Goal: Transaction & Acquisition: Book appointment/travel/reservation

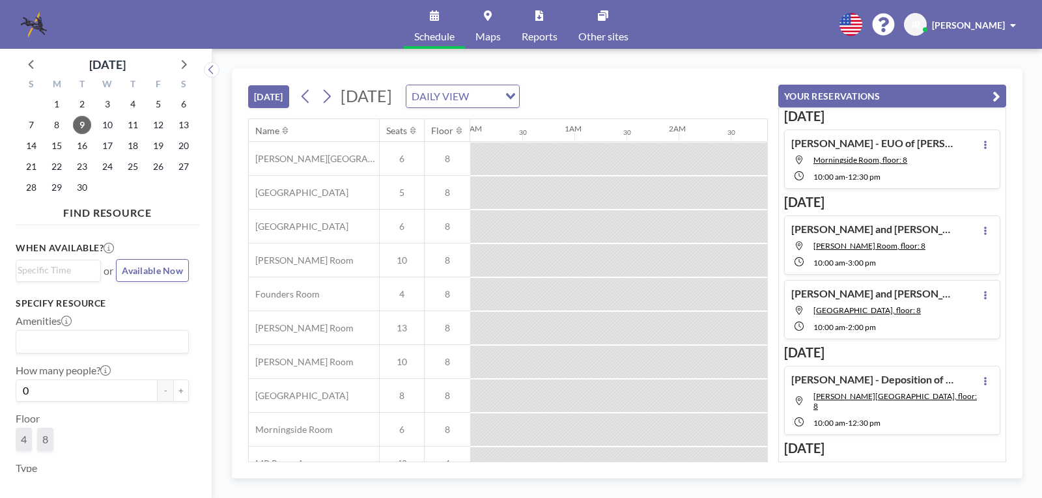
scroll to position [0, 729]
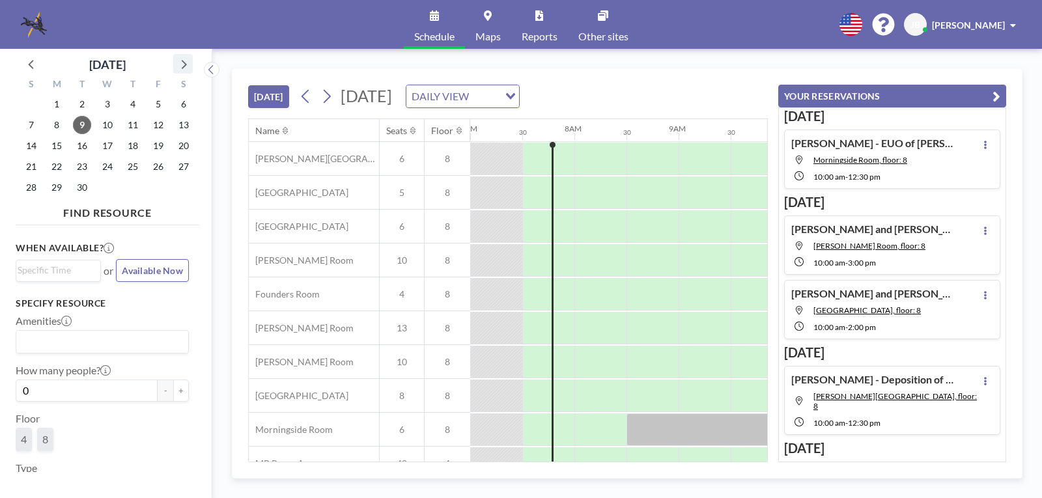
click at [178, 63] on icon at bounding box center [183, 63] width 17 height 17
click at [180, 63] on icon at bounding box center [183, 63] width 17 height 17
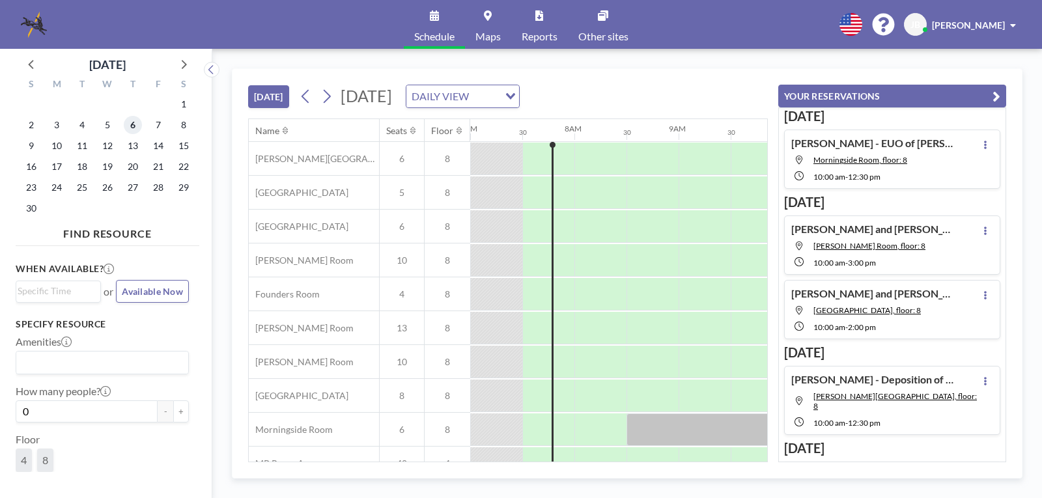
click at [132, 124] on span "6" at bounding box center [133, 125] width 18 height 18
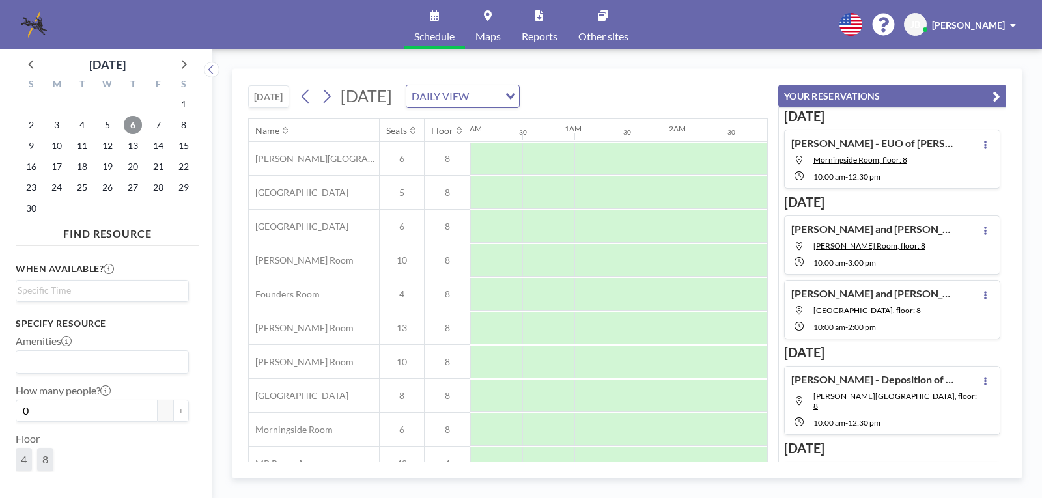
scroll to position [0, 781]
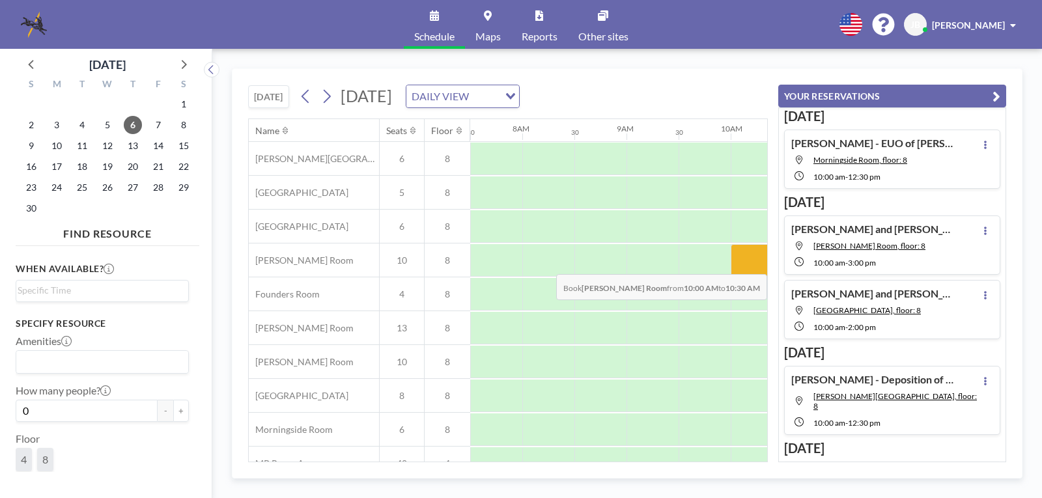
click at [748, 264] on div at bounding box center [757, 260] width 52 height 33
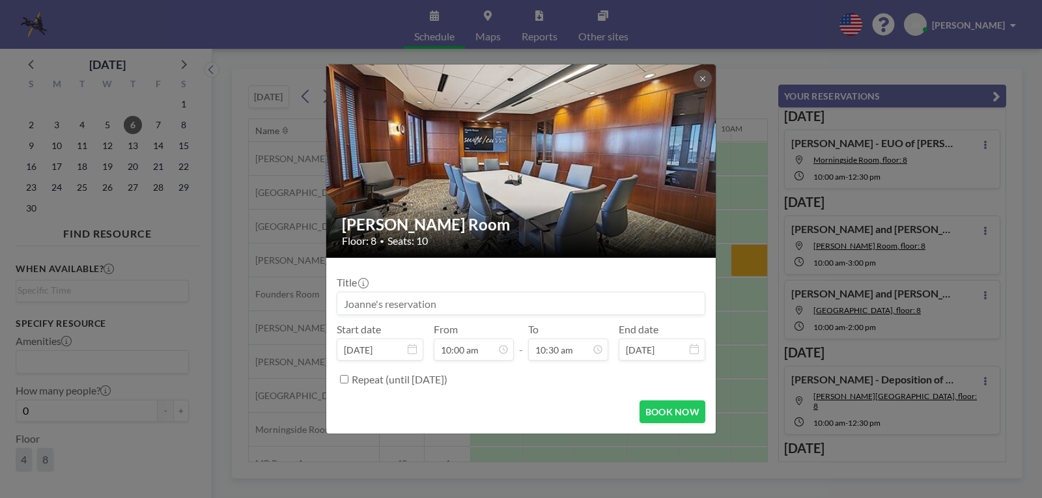
drag, startPoint x: 349, startPoint y: 300, endPoint x: 331, endPoint y: 280, distance: 27.2
click at [349, 300] on input at bounding box center [520, 303] width 367 height 22
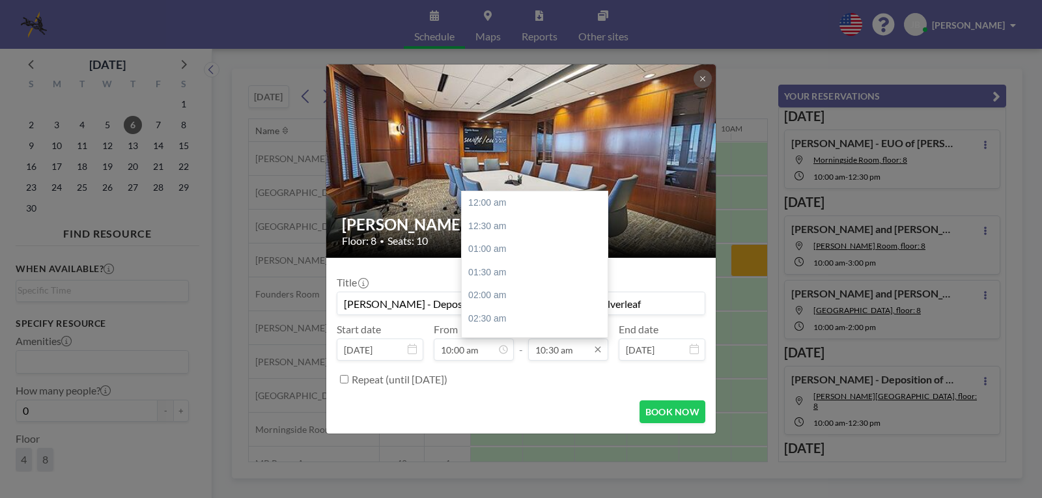
type input "[PERSON_NAME] - Deposition of Corporate Designee of Silverleaf"
click at [573, 352] on input "10:30 am" at bounding box center [568, 350] width 80 height 22
click at [489, 313] on div "01:00 pm" at bounding box center [538, 318] width 152 height 23
type input "01:00 pm"
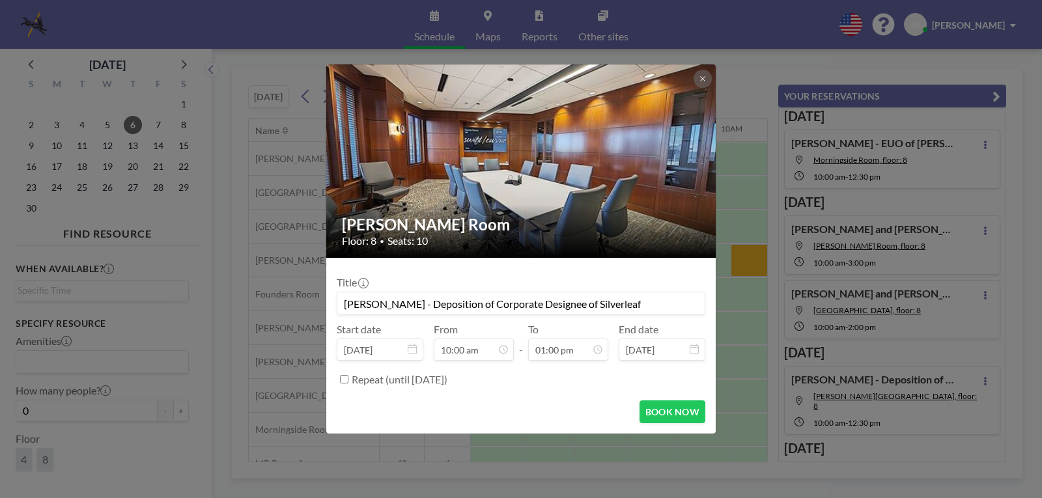
scroll to position [602, 0]
click at [655, 407] on button "BOOK NOW" at bounding box center [672, 411] width 66 height 23
